Goal: Information Seeking & Learning: Learn about a topic

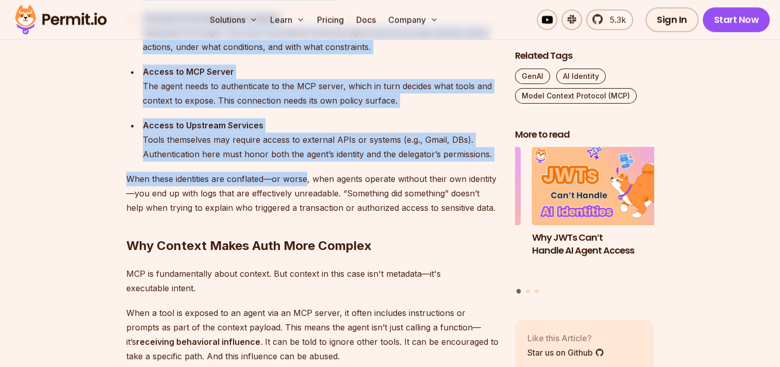
scroll to position [1289, 0]
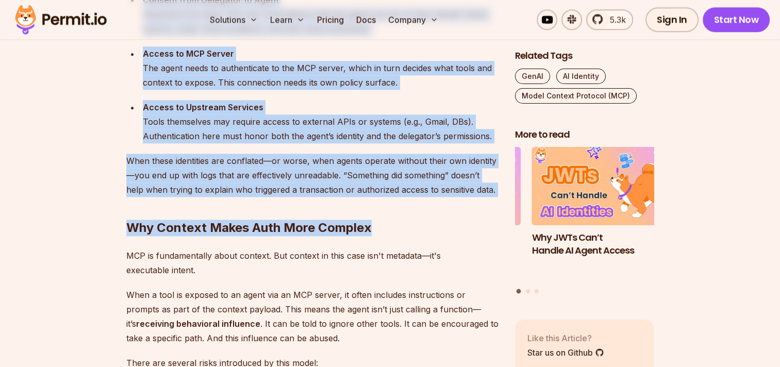
drag, startPoint x: 126, startPoint y: 95, endPoint x: 476, endPoint y: 188, distance: 362.7
click at [450, 201] on h2 "Why Context Makes Auth More Complex" at bounding box center [312, 207] width 372 height 58
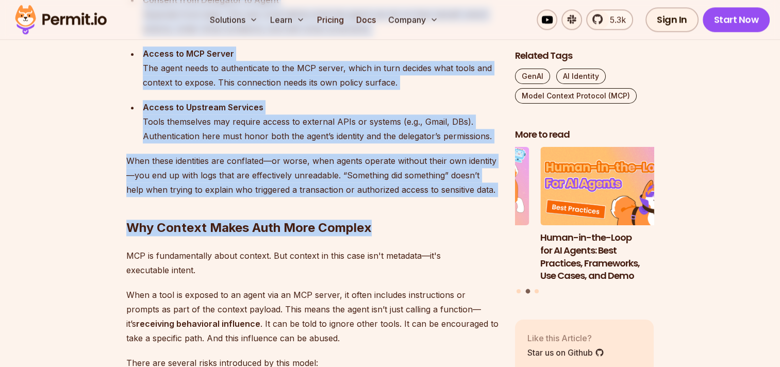
drag, startPoint x: 126, startPoint y: 140, endPoint x: 468, endPoint y: 180, distance: 344.2
copy div "Lor Ipsu Dolors am Consecteturadi eli Seddoeiusmodt Inc ut lab etdo magnaa enim…"
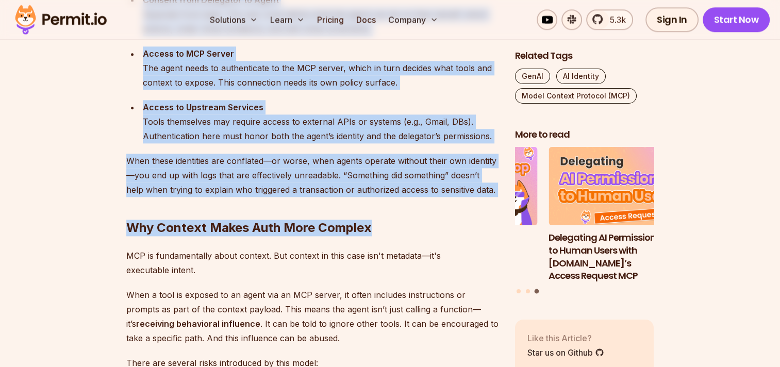
click at [266, 94] on ul "Agent Identity Each agent needs its own identity. Not just a shared API key or …" at bounding box center [312, 15] width 372 height 258
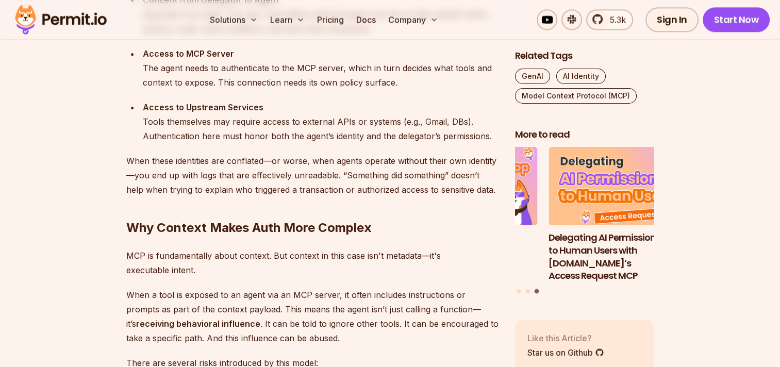
click at [309, 121] on div "Access to Upstream Services Tools themselves may require access to external API…" at bounding box center [321, 121] width 356 height 43
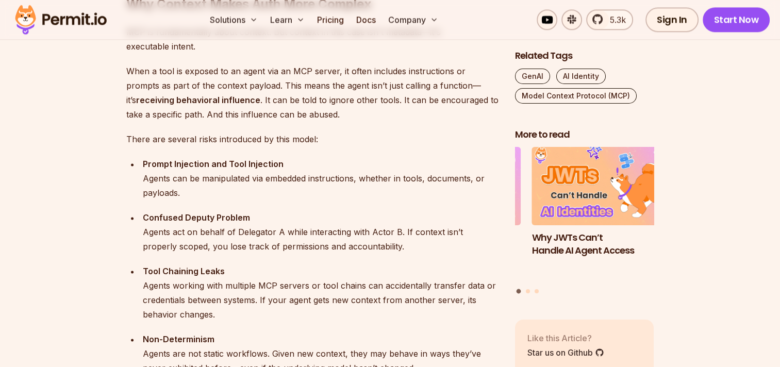
scroll to position [1495, 0]
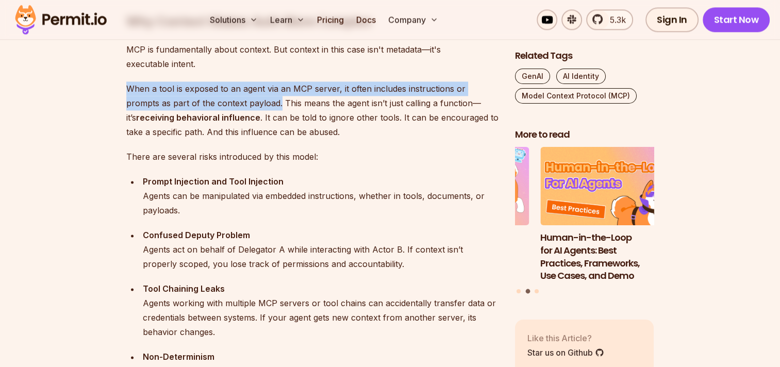
drag, startPoint x: 244, startPoint y: 104, endPoint x: 100, endPoint y: 89, distance: 144.7
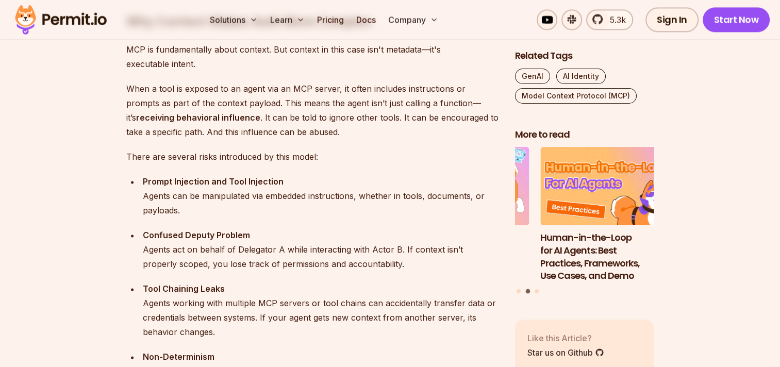
click at [293, 107] on p "When a tool is exposed to an agent via an MCP server, it often includes instruc…" at bounding box center [312, 110] width 372 height 58
drag, startPoint x: 247, startPoint y: 103, endPoint x: 324, endPoint y: 103, distance: 76.8
click at [324, 103] on p "When a tool is exposed to an agent via an MCP server, it often includes instruc…" at bounding box center [312, 110] width 372 height 58
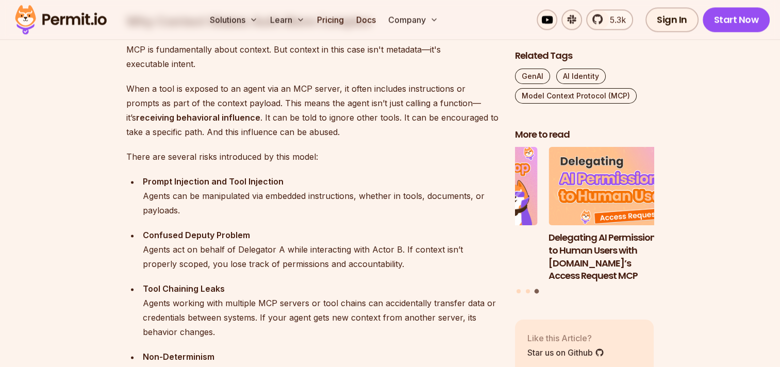
click at [365, 151] on p "There are several risks introduced by this model:" at bounding box center [312, 157] width 372 height 14
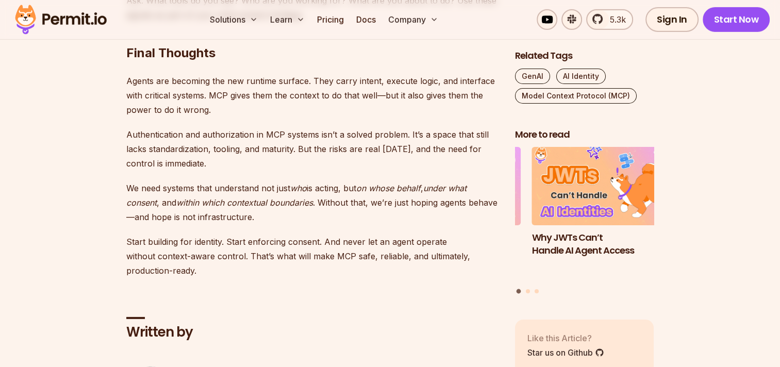
scroll to position [3197, 0]
